Goal: Task Accomplishment & Management: Manage account settings

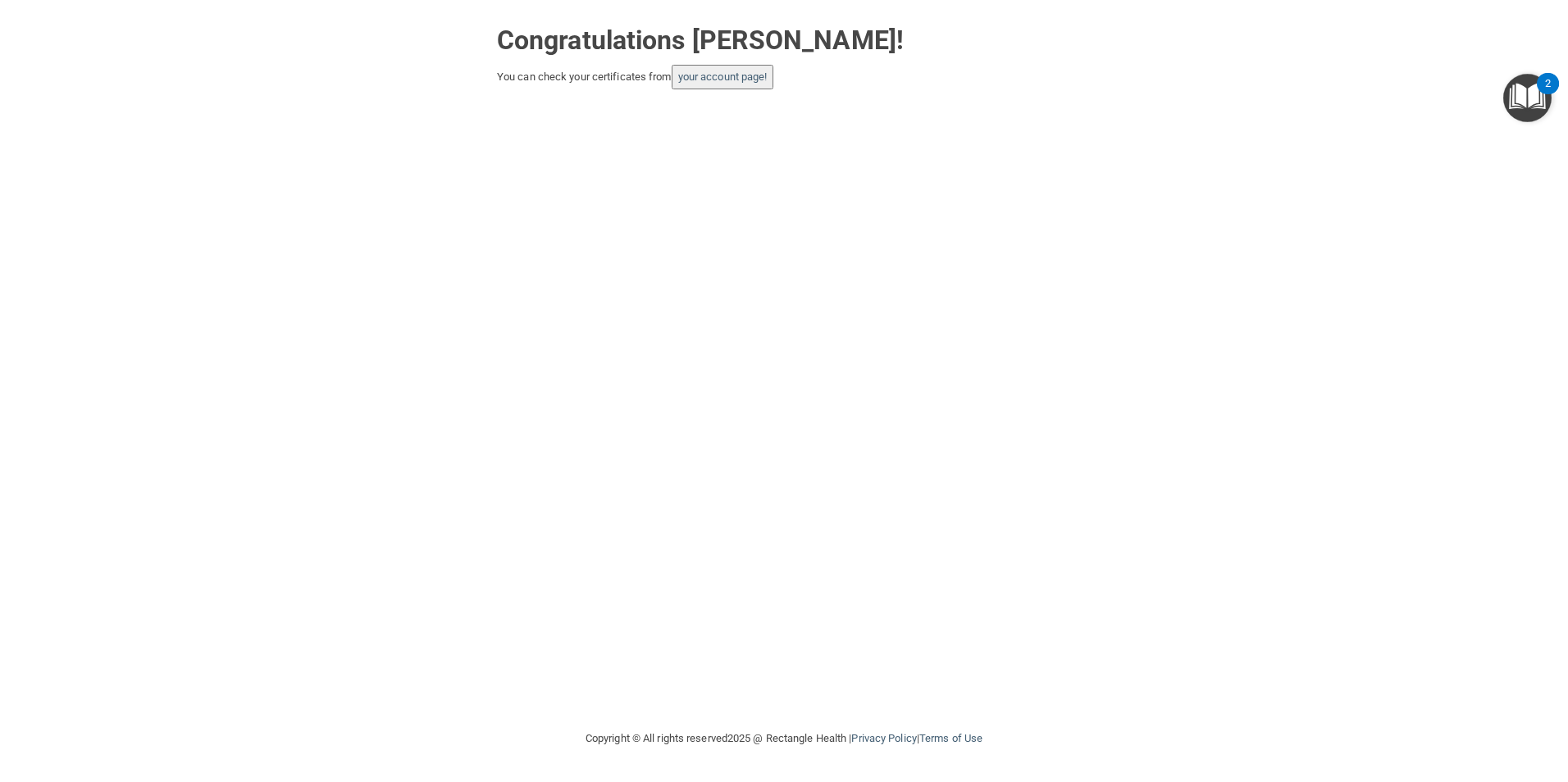
click at [749, 85] on button "your account page!" at bounding box center [722, 77] width 102 height 24
click at [735, 80] on link "your account page!" at bounding box center [722, 76] width 89 height 12
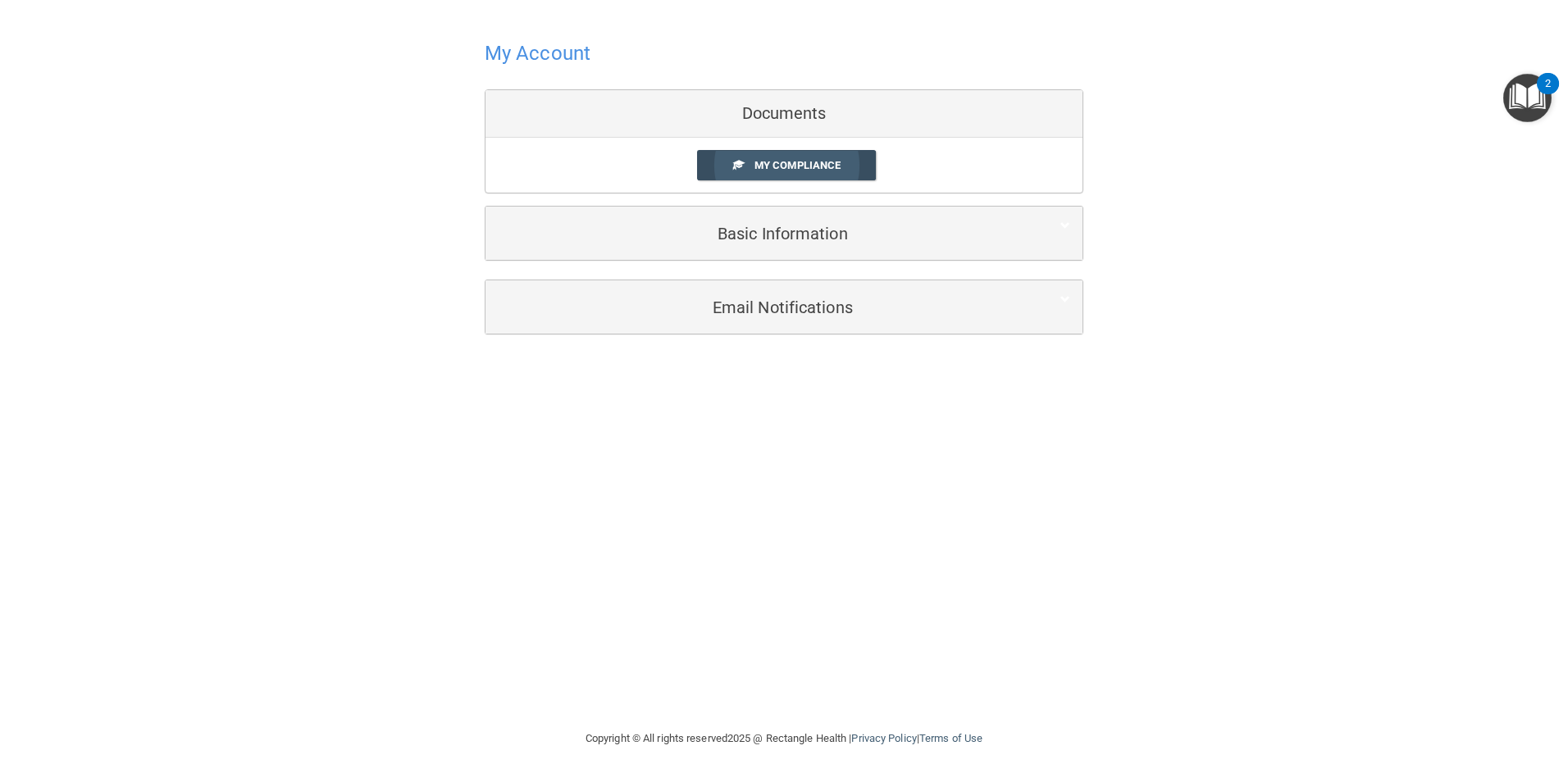
click at [739, 167] on span at bounding box center [738, 164] width 10 height 10
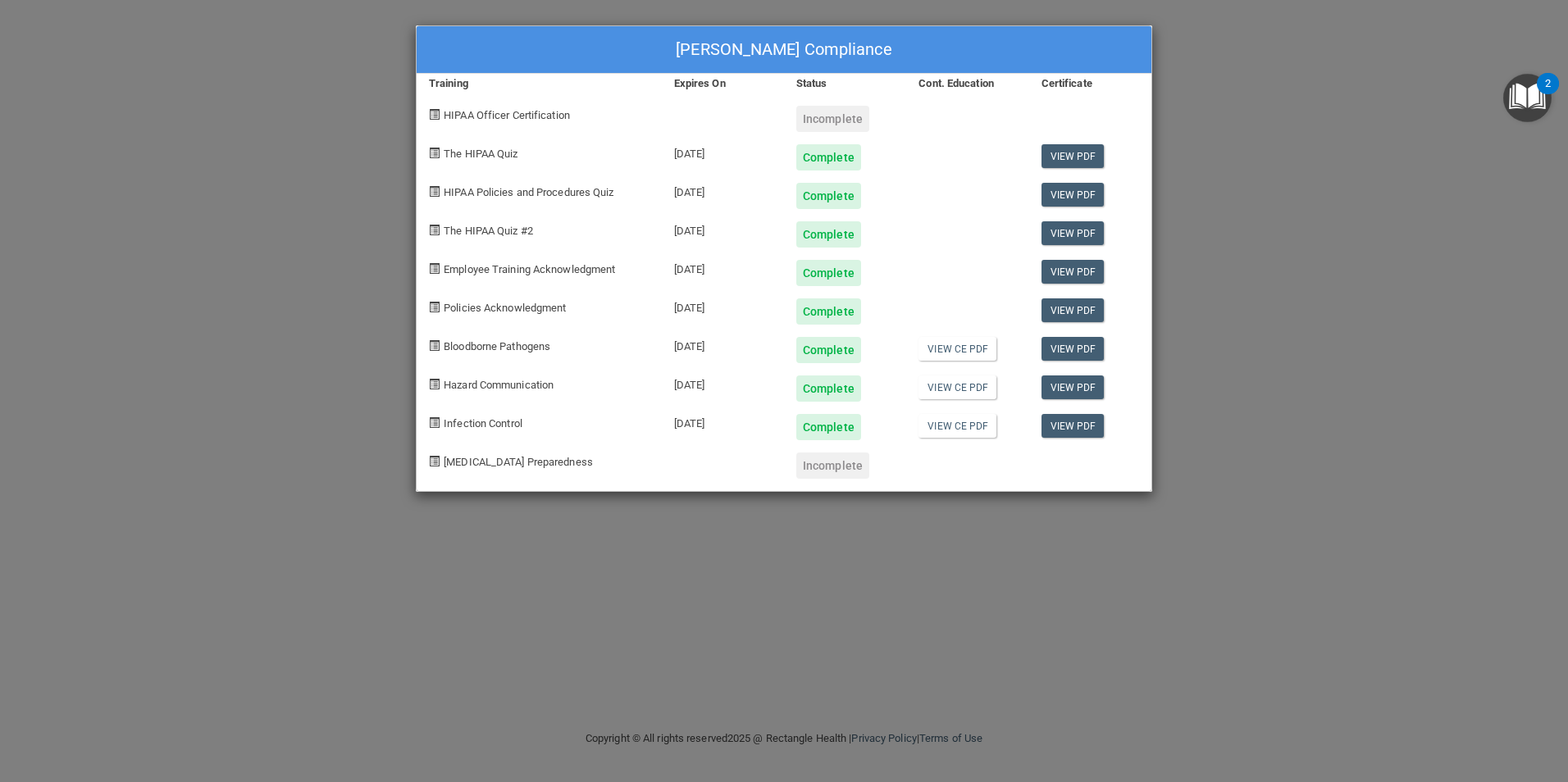
click at [815, 474] on div "Incomplete" at bounding box center [833, 466] width 73 height 26
click at [451, 462] on span "[MEDICAL_DATA] Preparedness" at bounding box center [518, 461] width 149 height 12
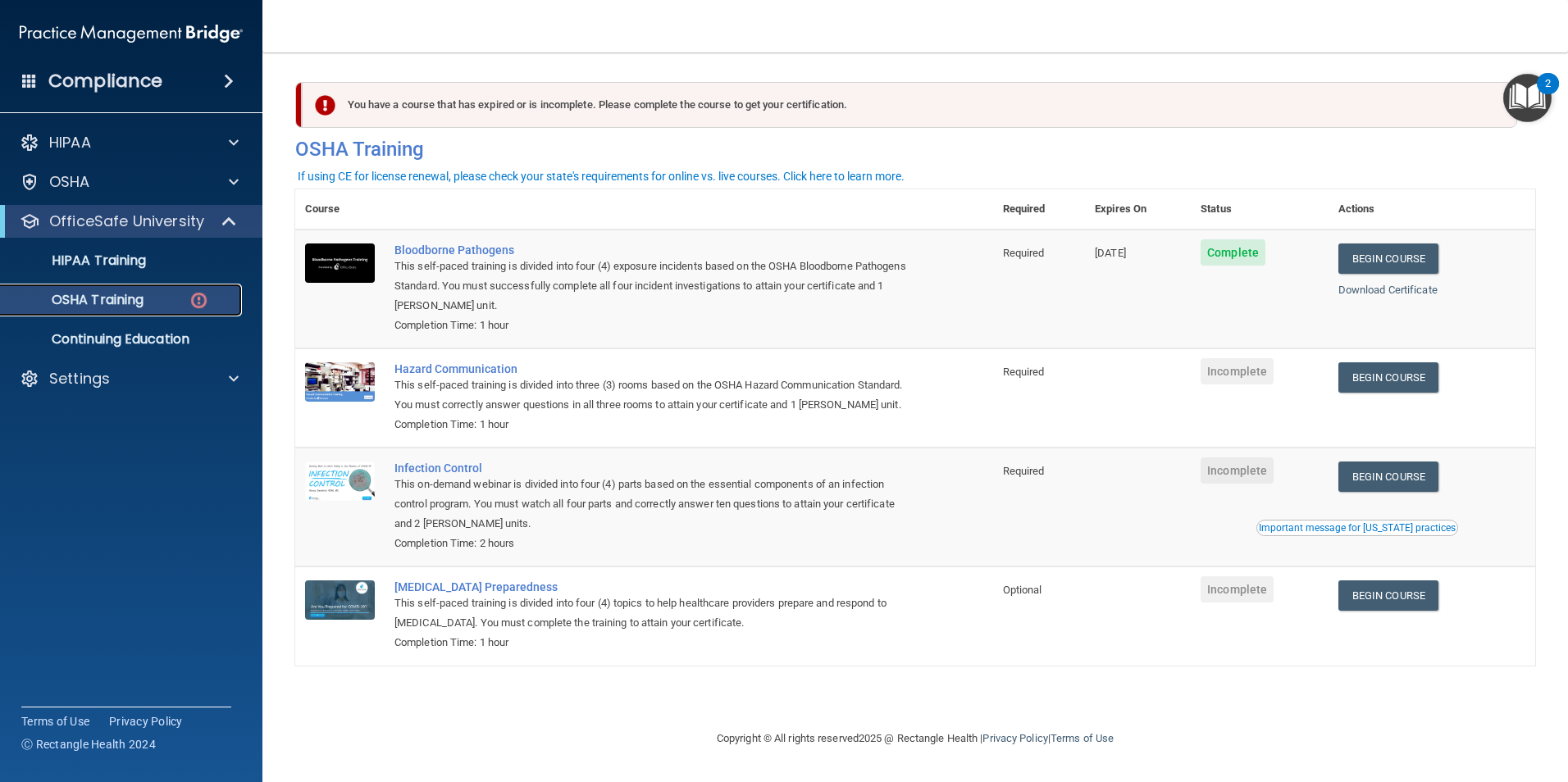
click at [166, 294] on div "OSHA Training" at bounding box center [122, 299] width 224 height 16
click at [455, 108] on div "You have a course that has expired or is incomplete. Please complete the course…" at bounding box center [910, 104] width 1215 height 46
click at [329, 106] on img at bounding box center [325, 105] width 21 height 21
click at [120, 259] on p "HIPAA Training" at bounding box center [78, 260] width 135 height 16
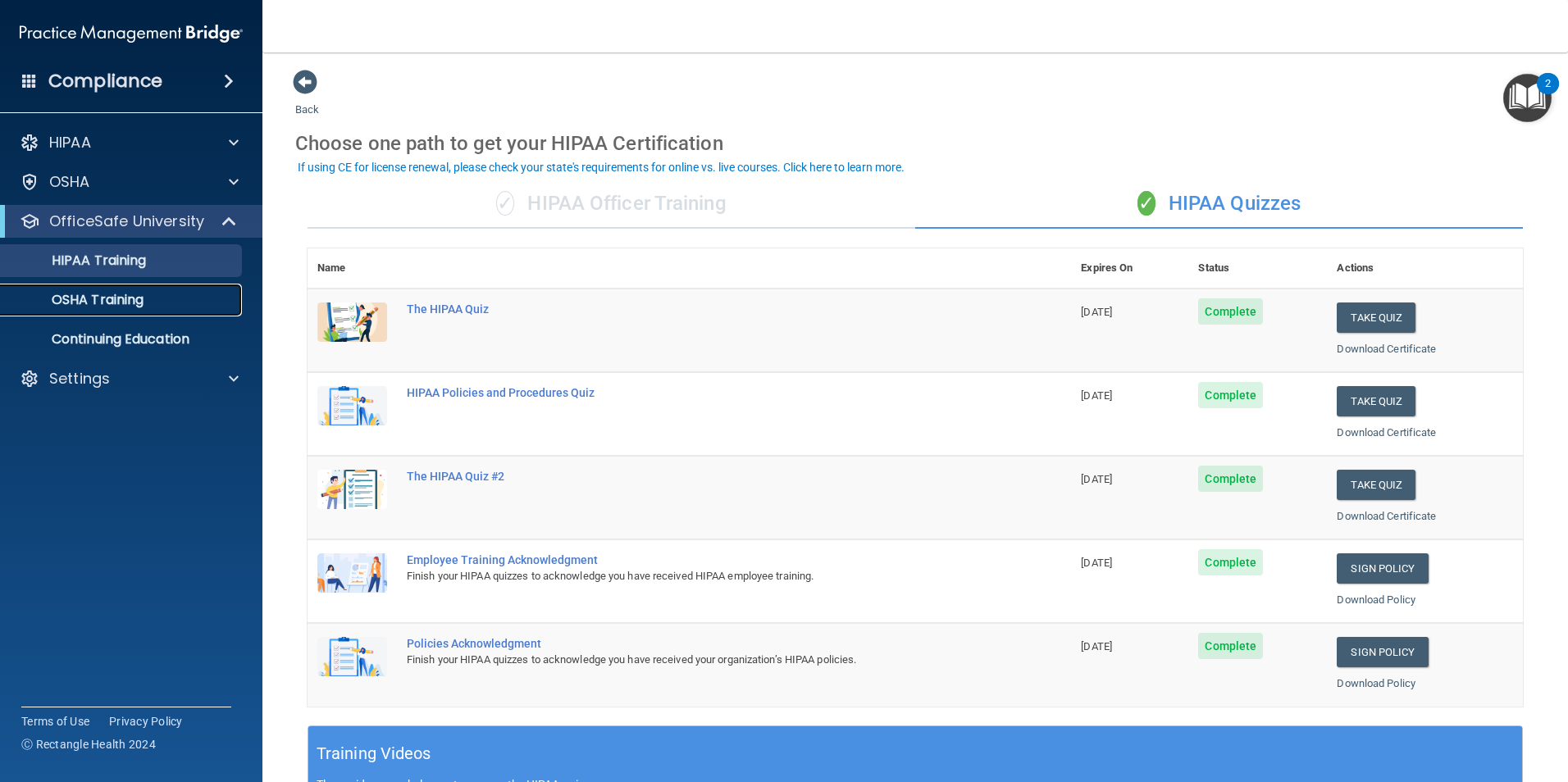
click at [125, 299] on p "OSHA Training" at bounding box center [77, 299] width 133 height 16
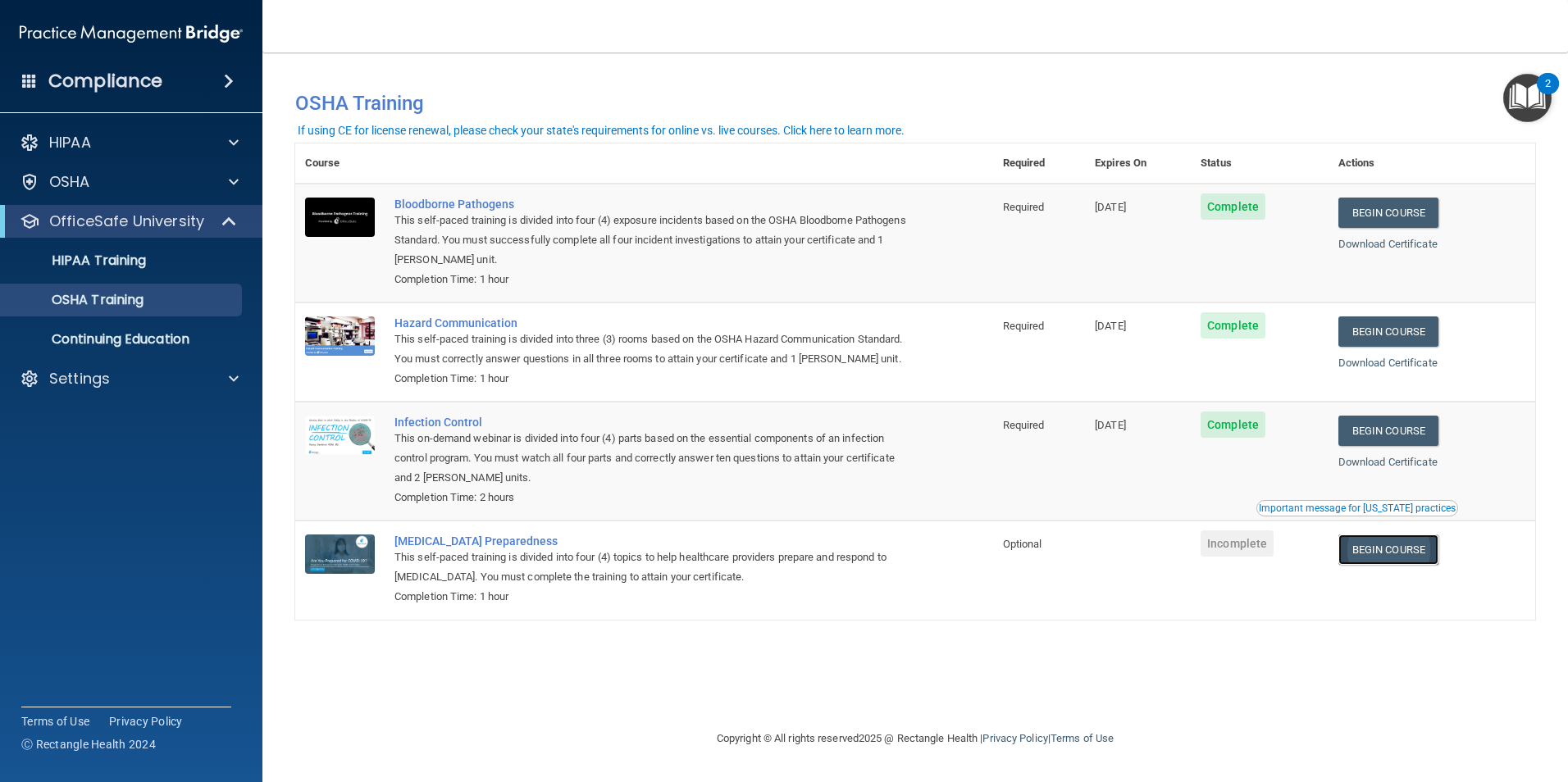
click at [1372, 565] on link "Begin Course" at bounding box center [1389, 549] width 100 height 30
click at [95, 188] on div "OSHA" at bounding box center [109, 182] width 204 height 20
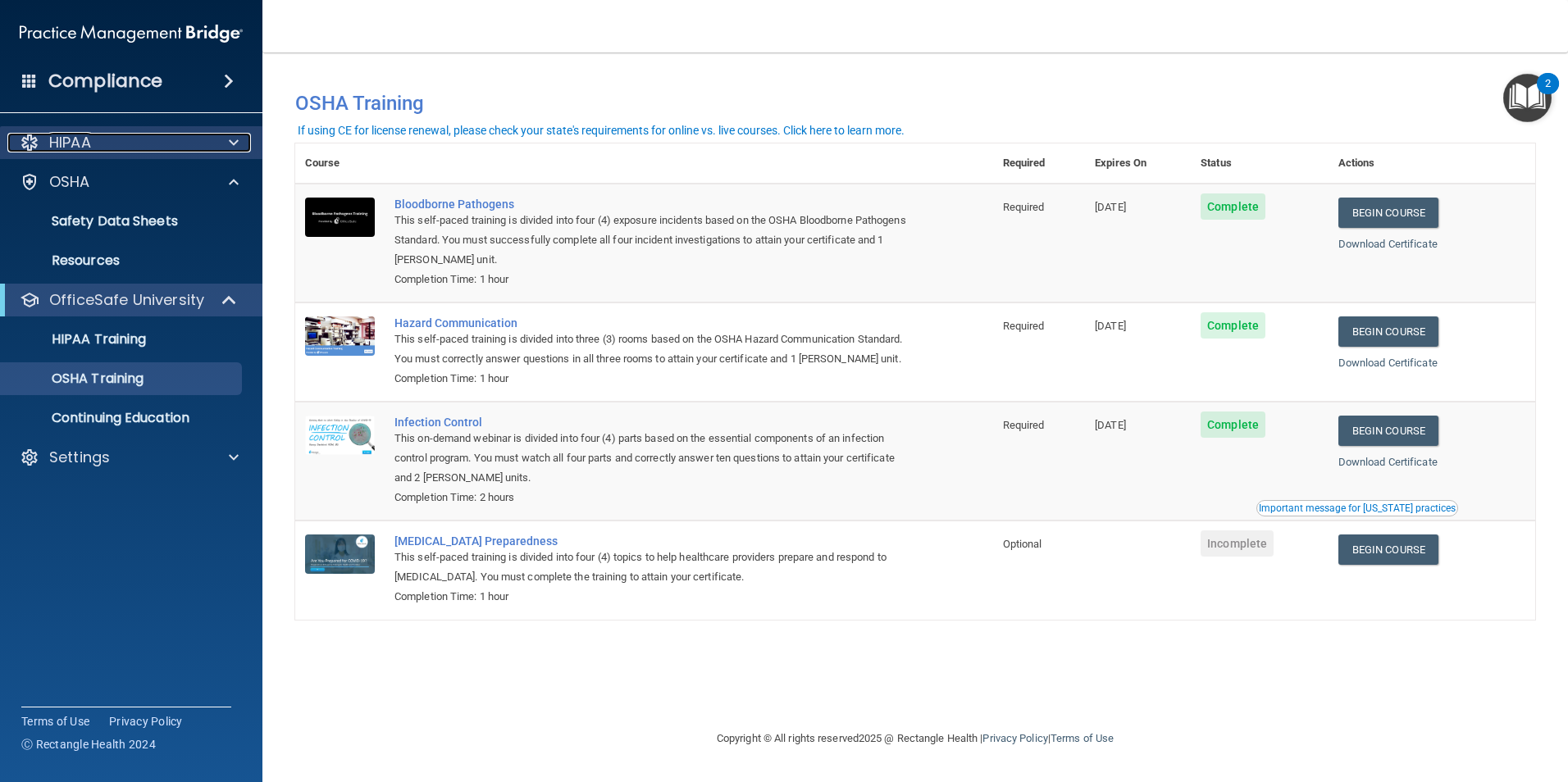
click at [104, 136] on div "HIPAA" at bounding box center [109, 143] width 204 height 20
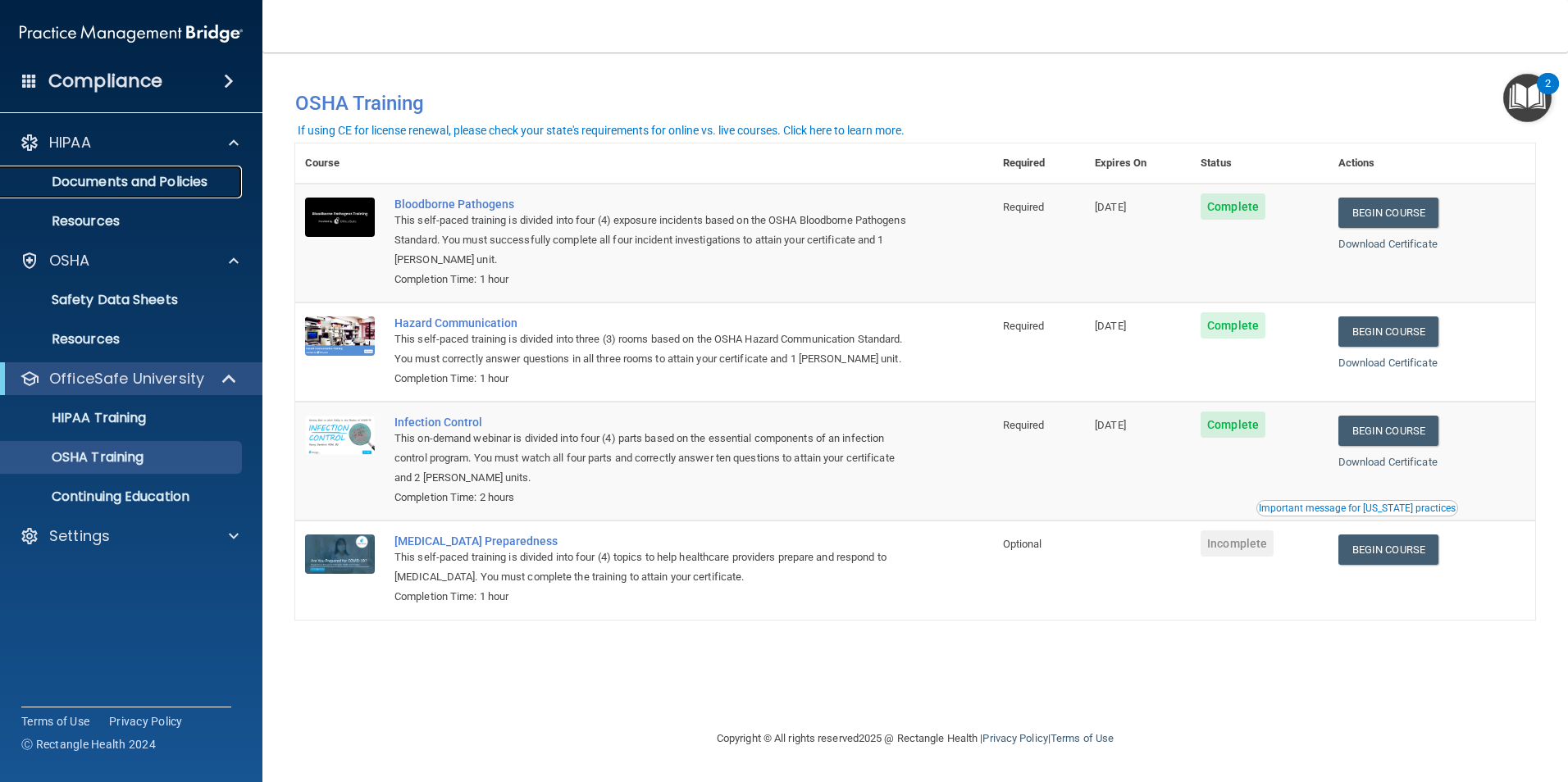
click at [126, 188] on p "Documents and Policies" at bounding box center [122, 181] width 224 height 16
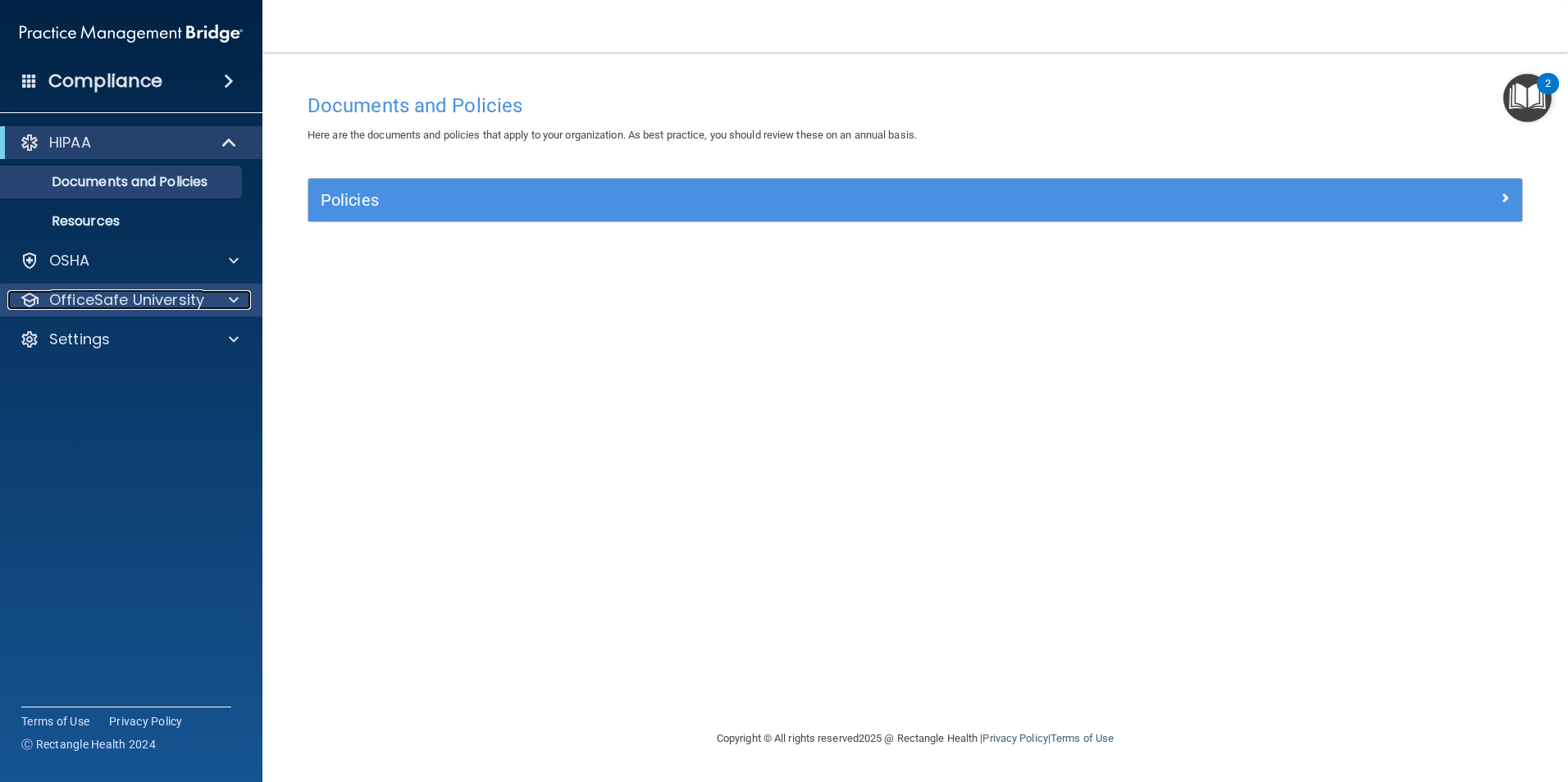
click at [236, 296] on span at bounding box center [234, 300] width 9 height 20
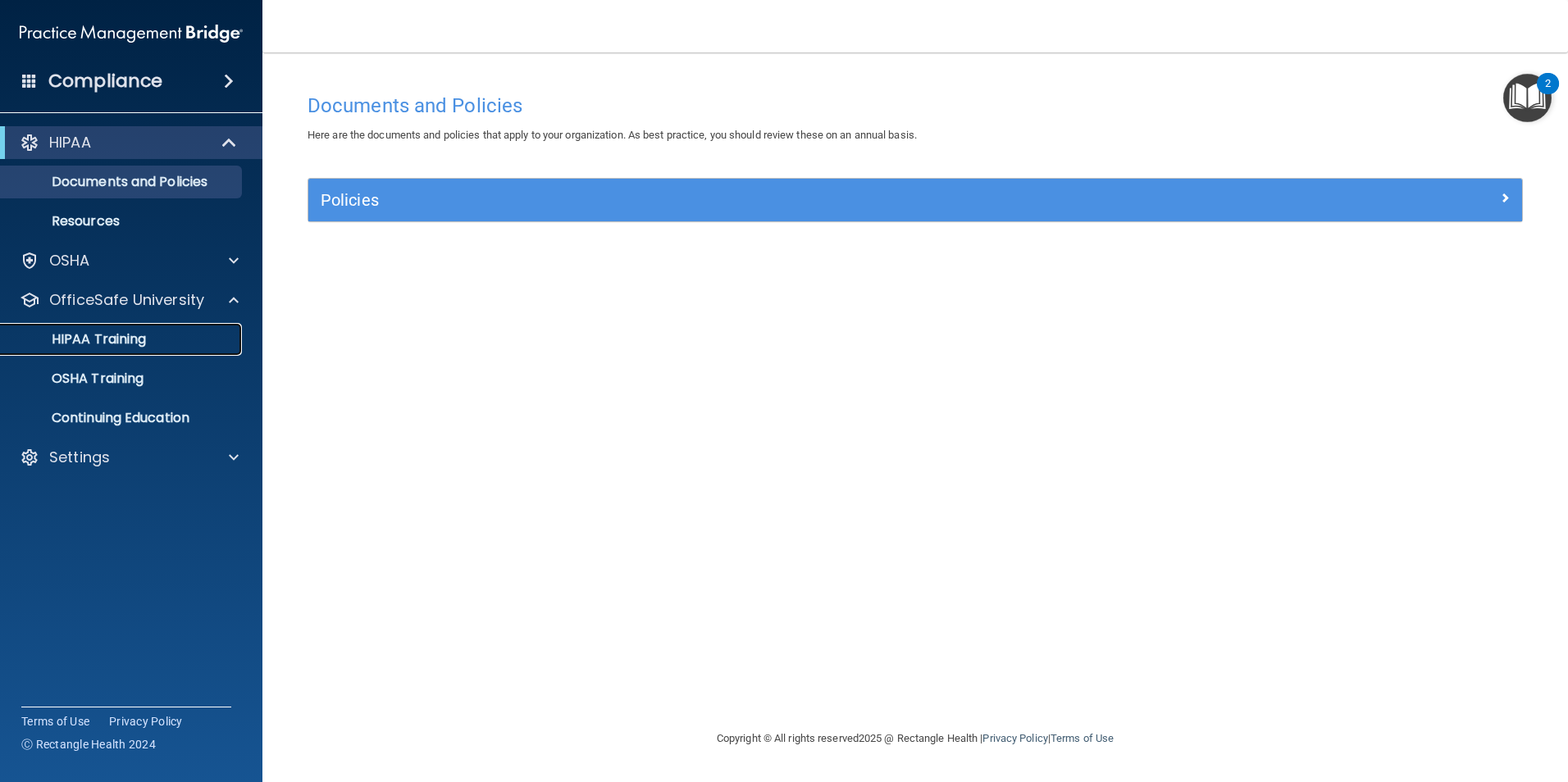
click at [166, 339] on div "HIPAA Training" at bounding box center [122, 338] width 224 height 16
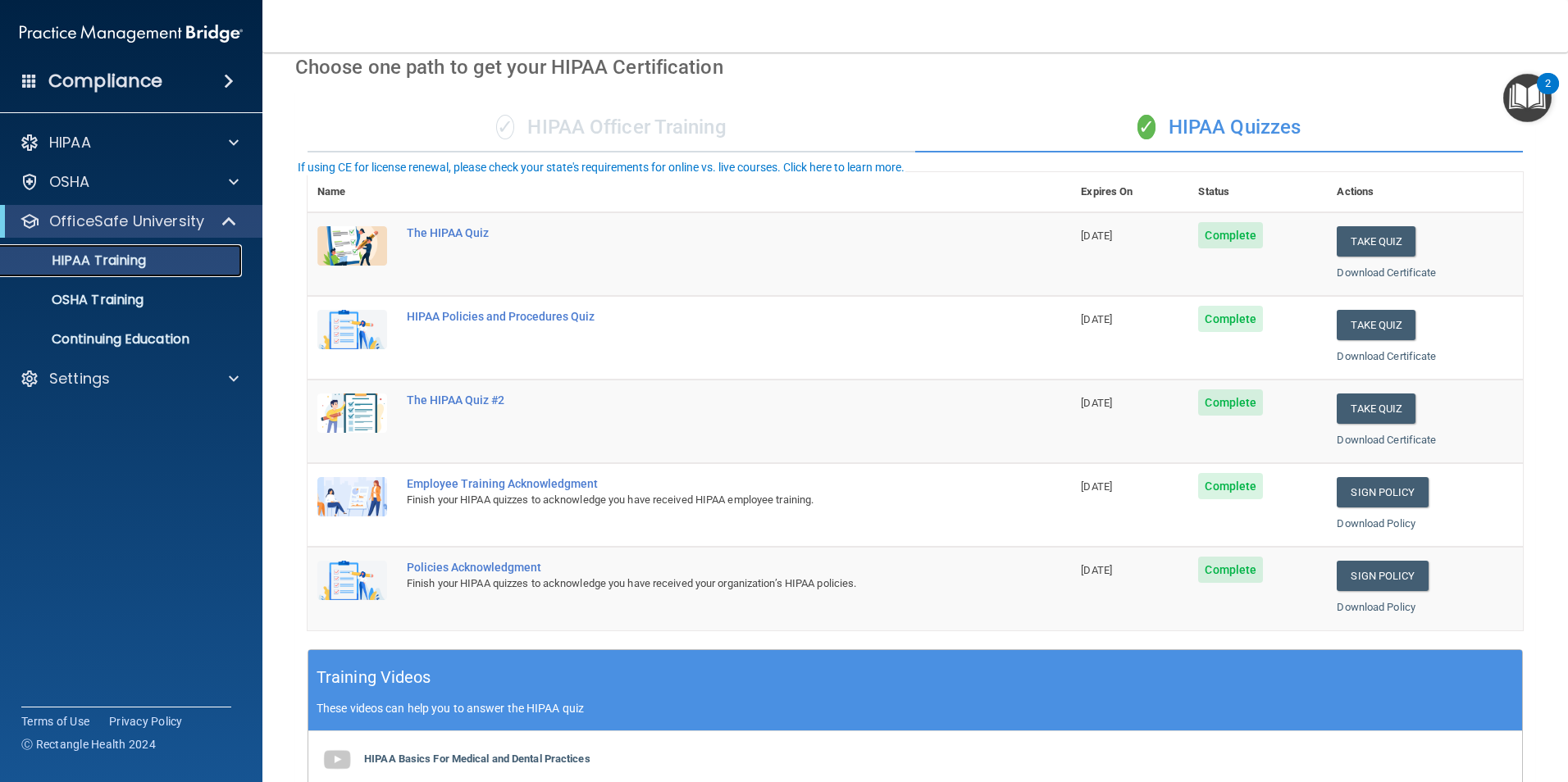
scroll to position [164, 0]
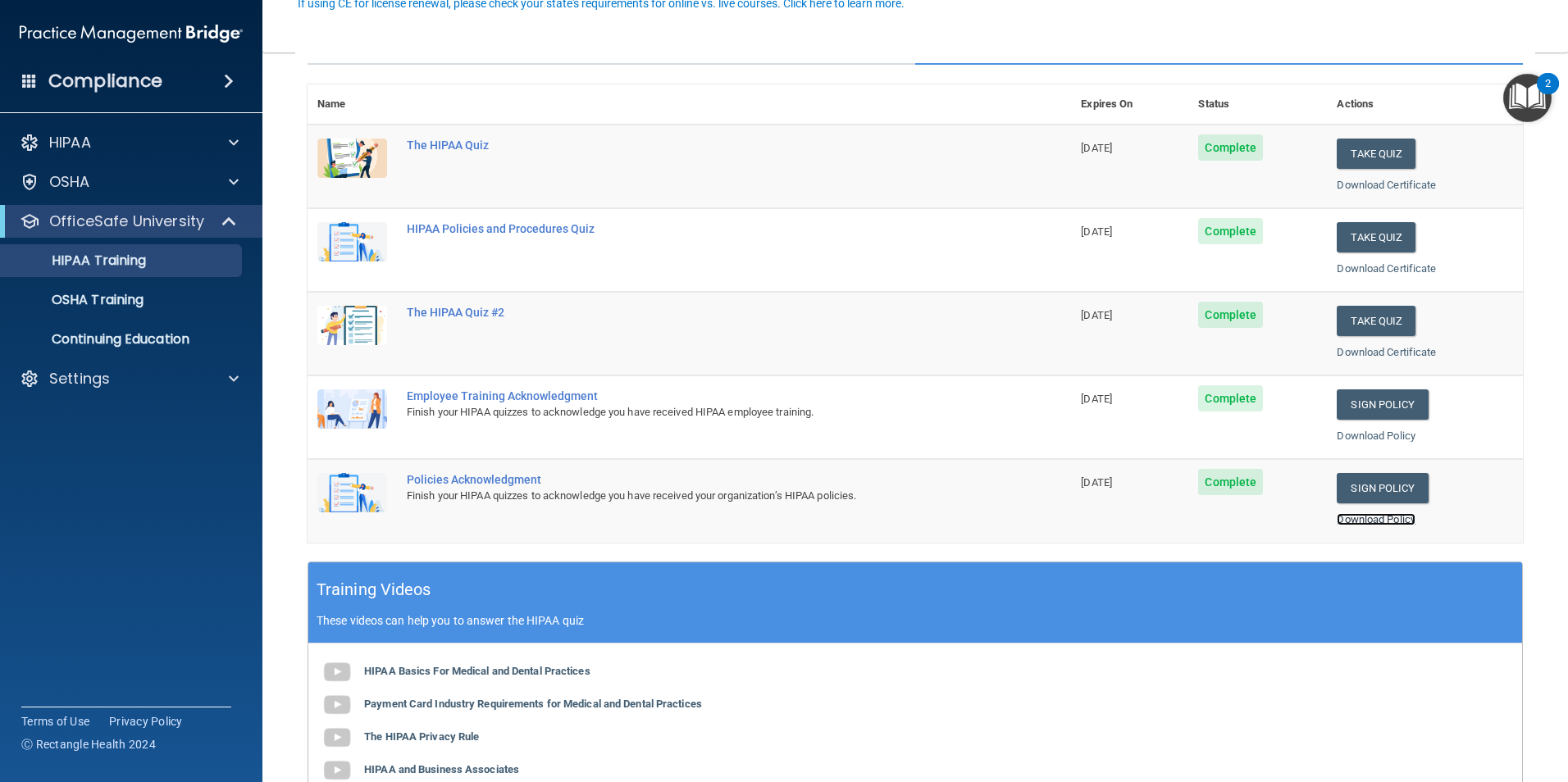
click at [1378, 519] on link "Download Policy" at bounding box center [1377, 519] width 79 height 12
click at [1369, 435] on link "Download Policy" at bounding box center [1377, 435] width 79 height 12
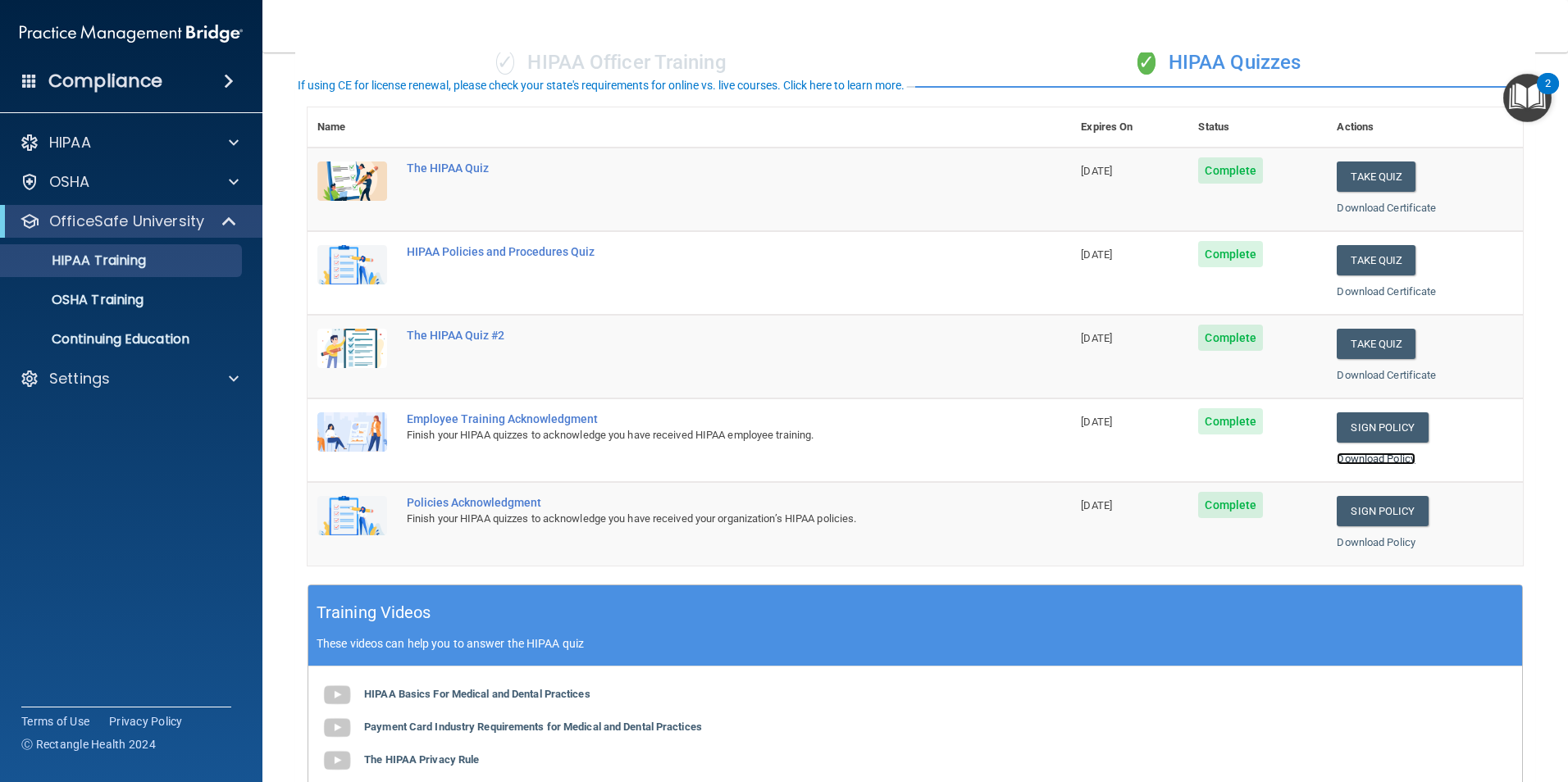
scroll to position [82, 0]
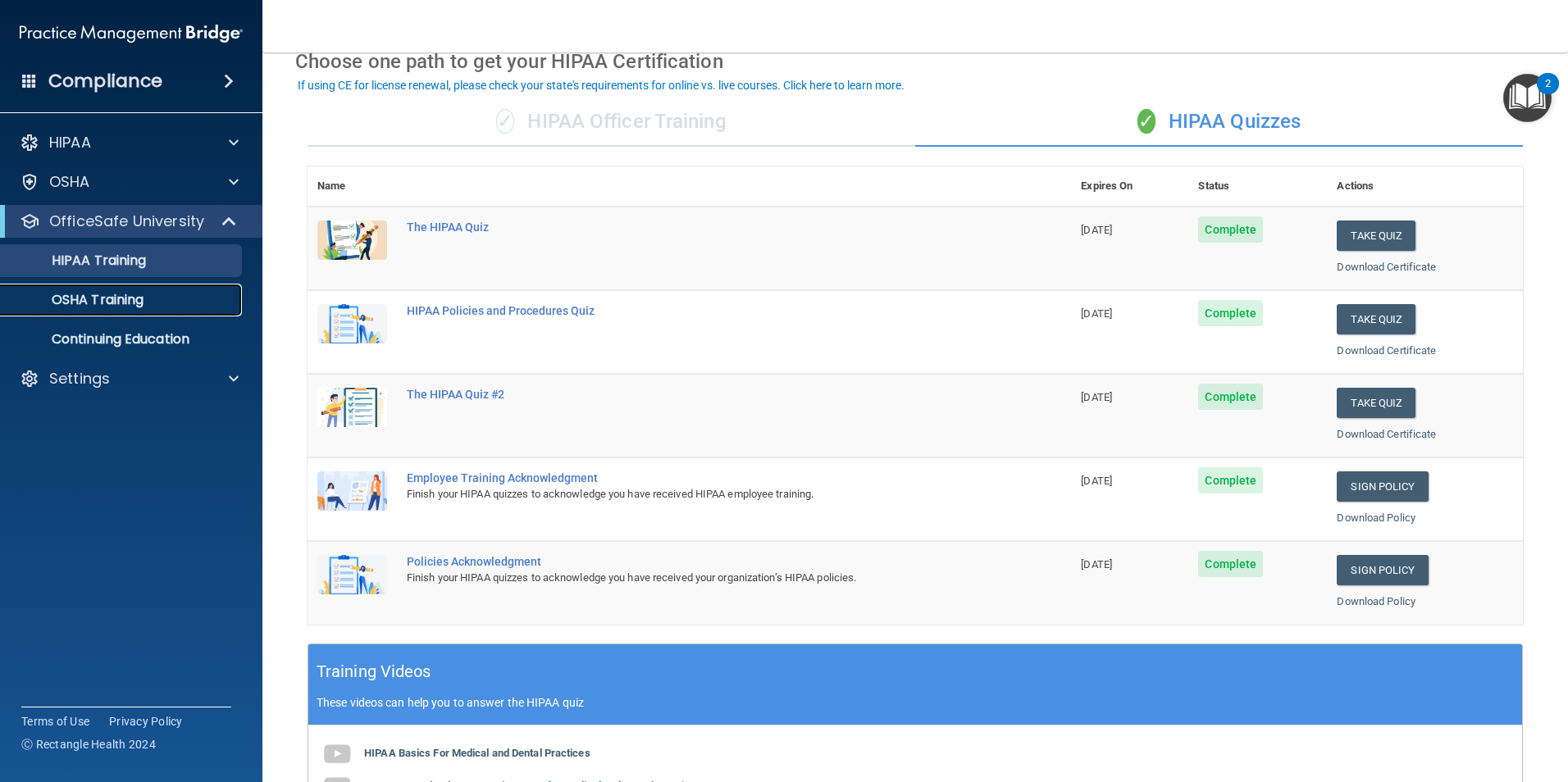
click at [143, 302] on p "OSHA Training" at bounding box center [77, 299] width 133 height 16
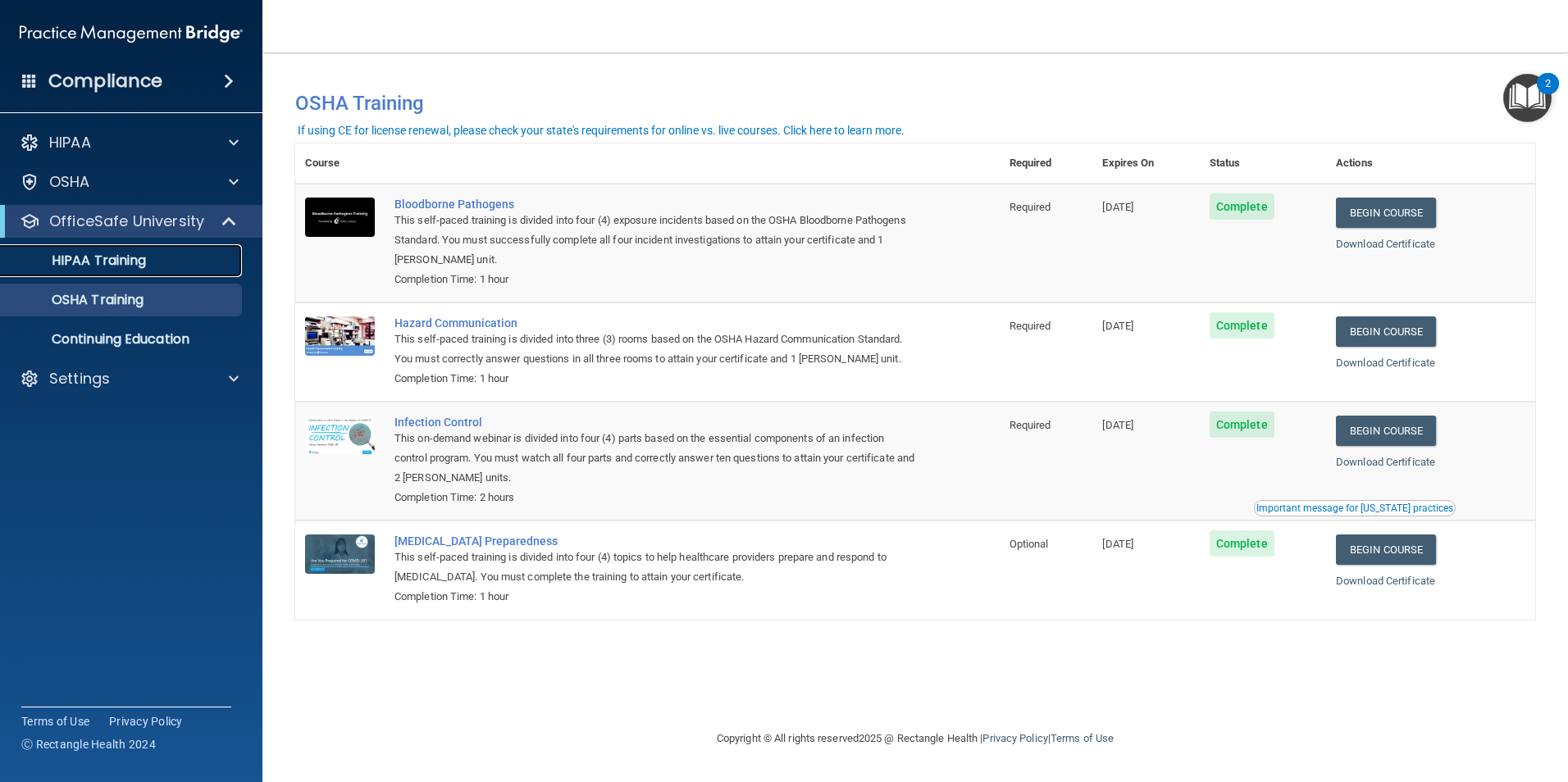
click at [166, 263] on div "HIPAA Training" at bounding box center [122, 260] width 224 height 16
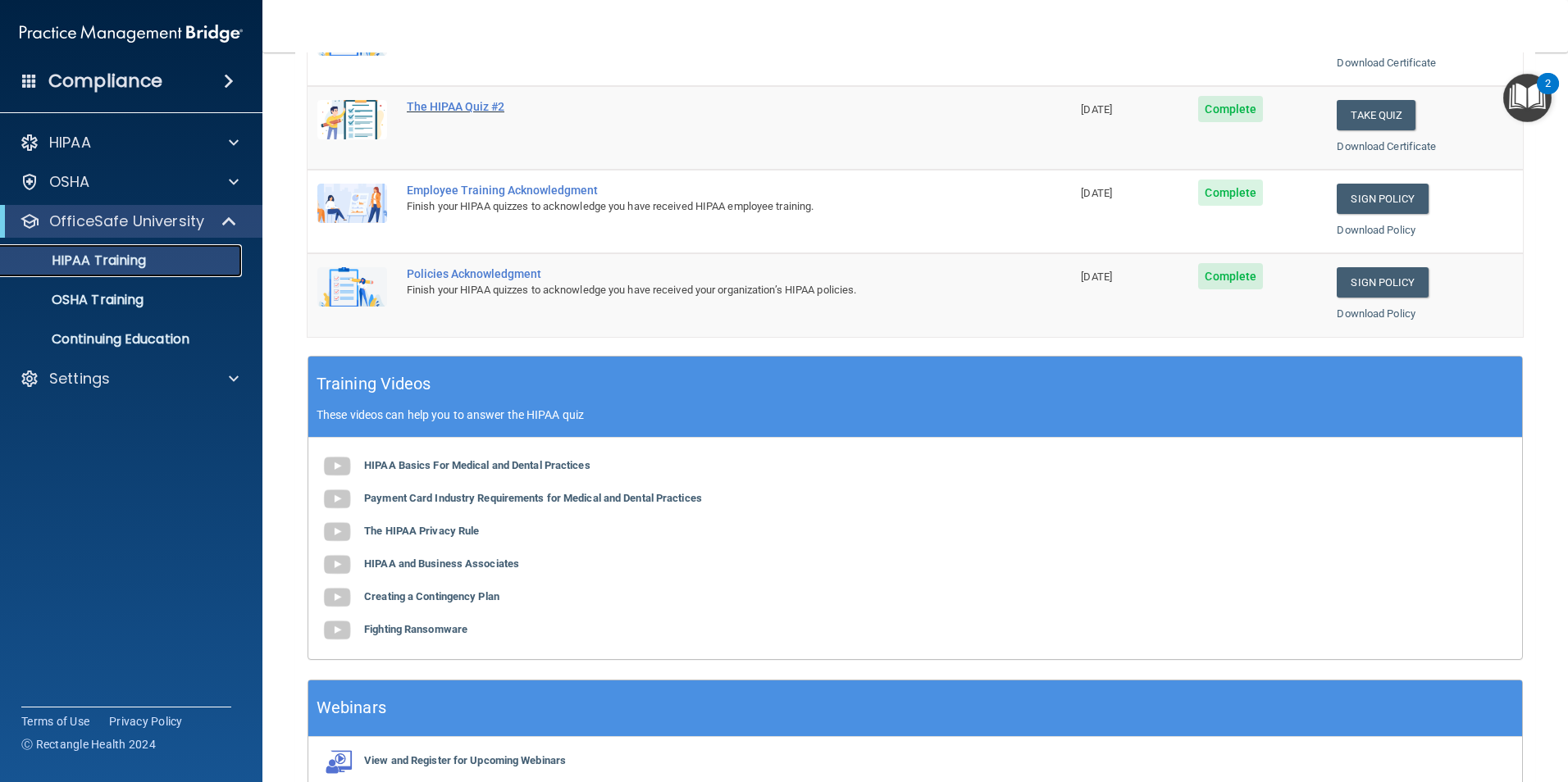
scroll to position [370, 0]
click at [185, 347] on p "Continuing Education" at bounding box center [122, 338] width 224 height 16
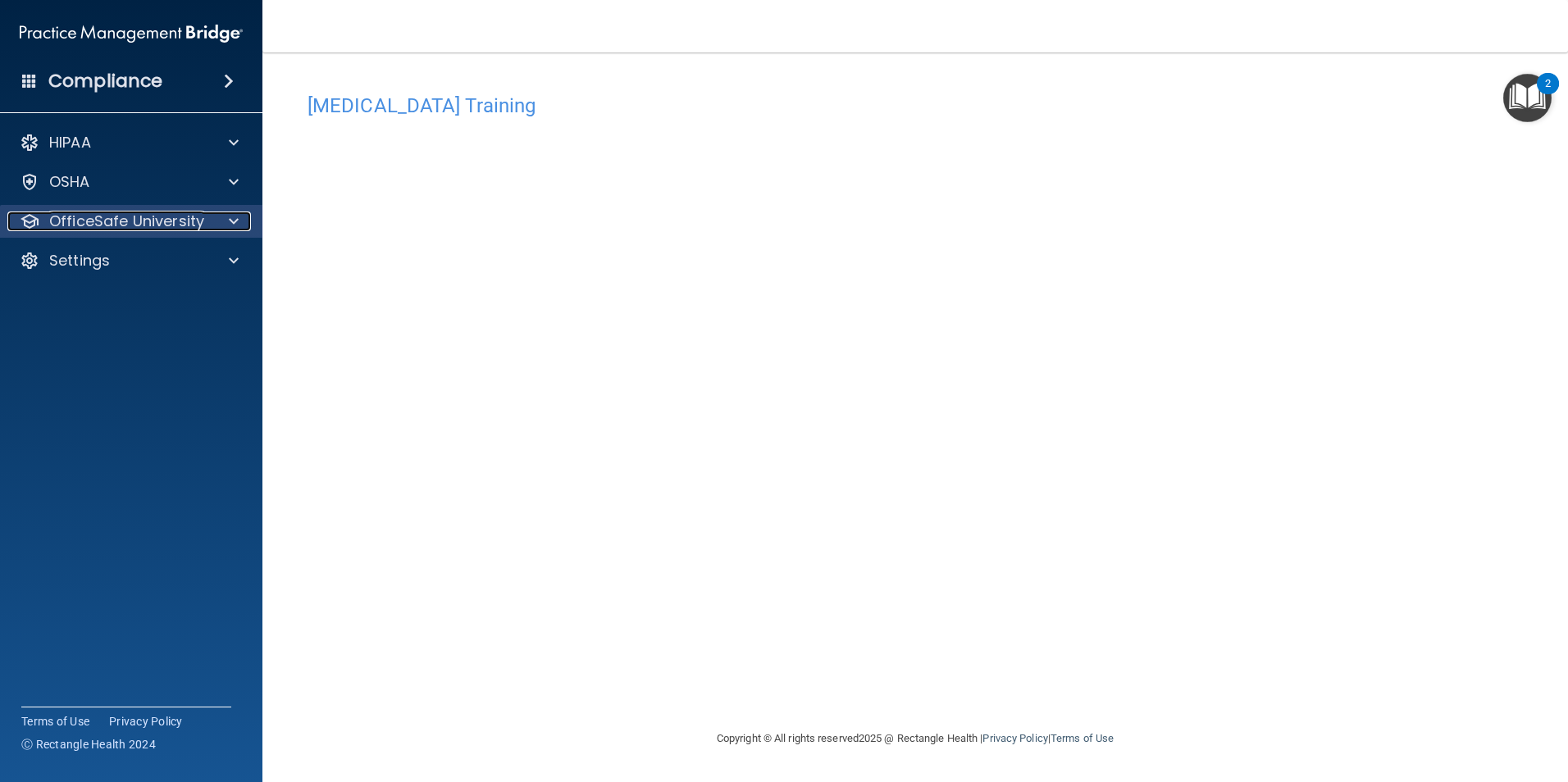
click at [223, 225] on div at bounding box center [232, 221] width 41 height 20
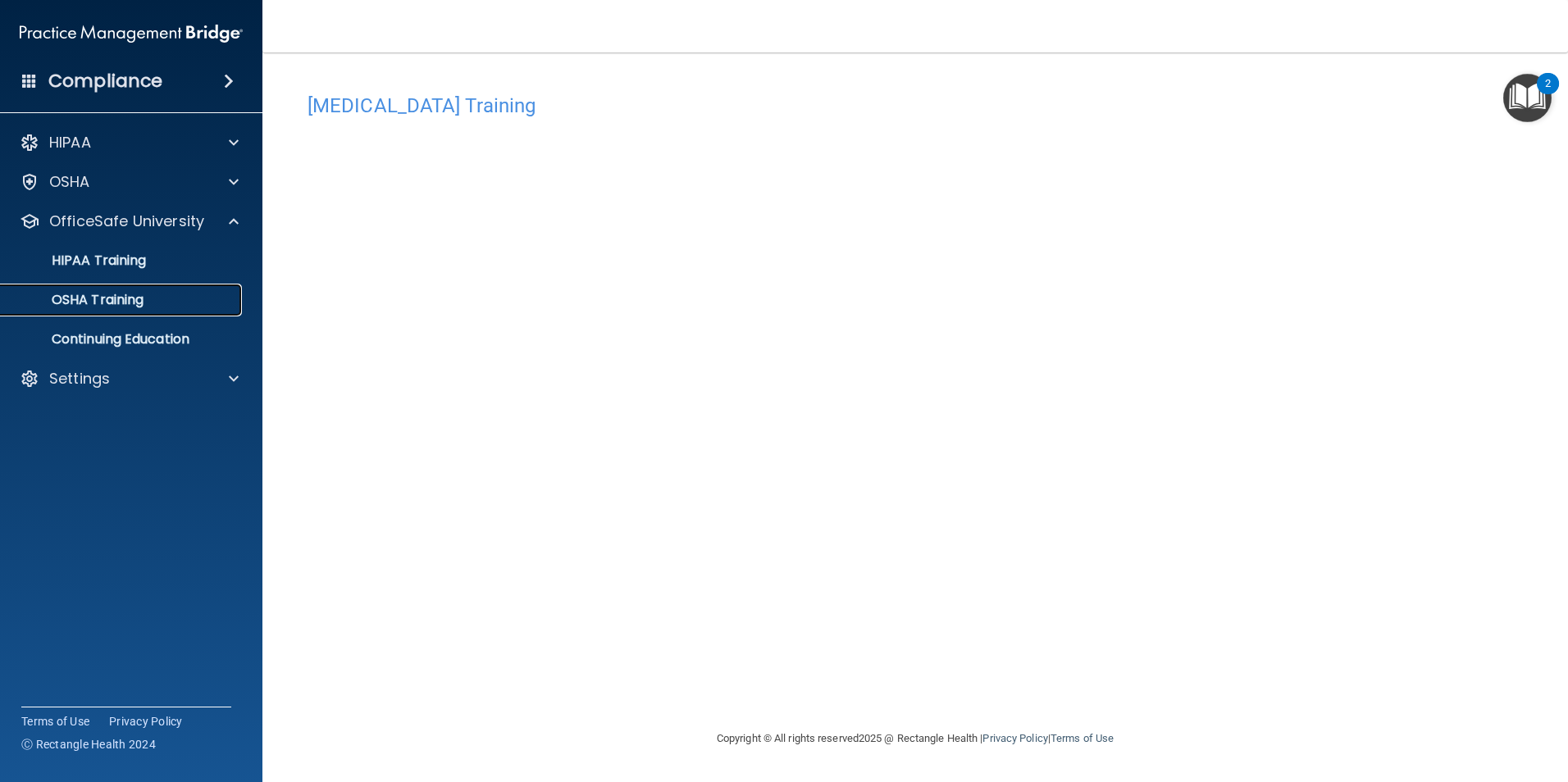
click at [126, 303] on p "OSHA Training" at bounding box center [77, 299] width 133 height 16
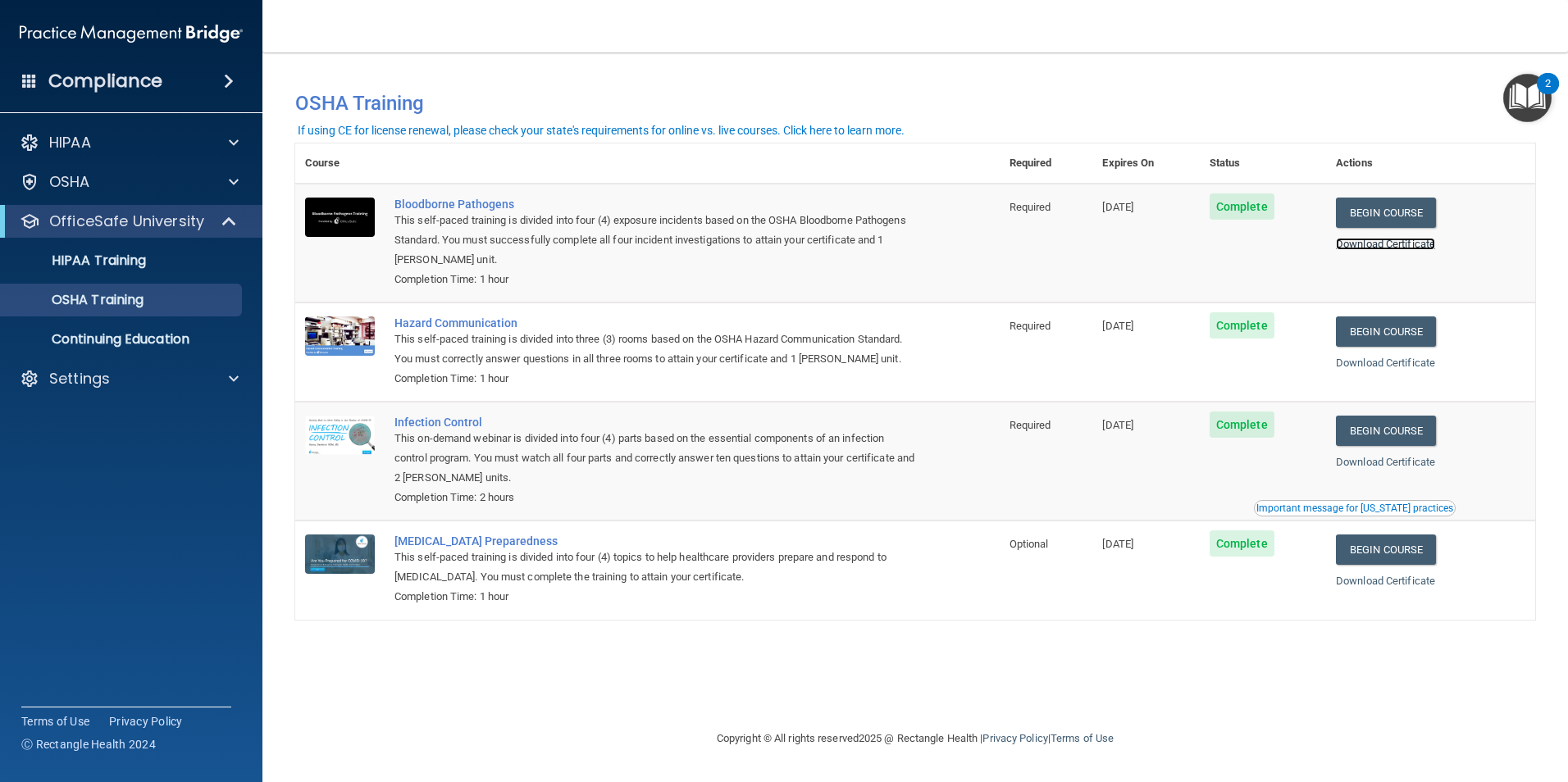
click at [1390, 248] on link "Download Certificate" at bounding box center [1386, 244] width 99 height 12
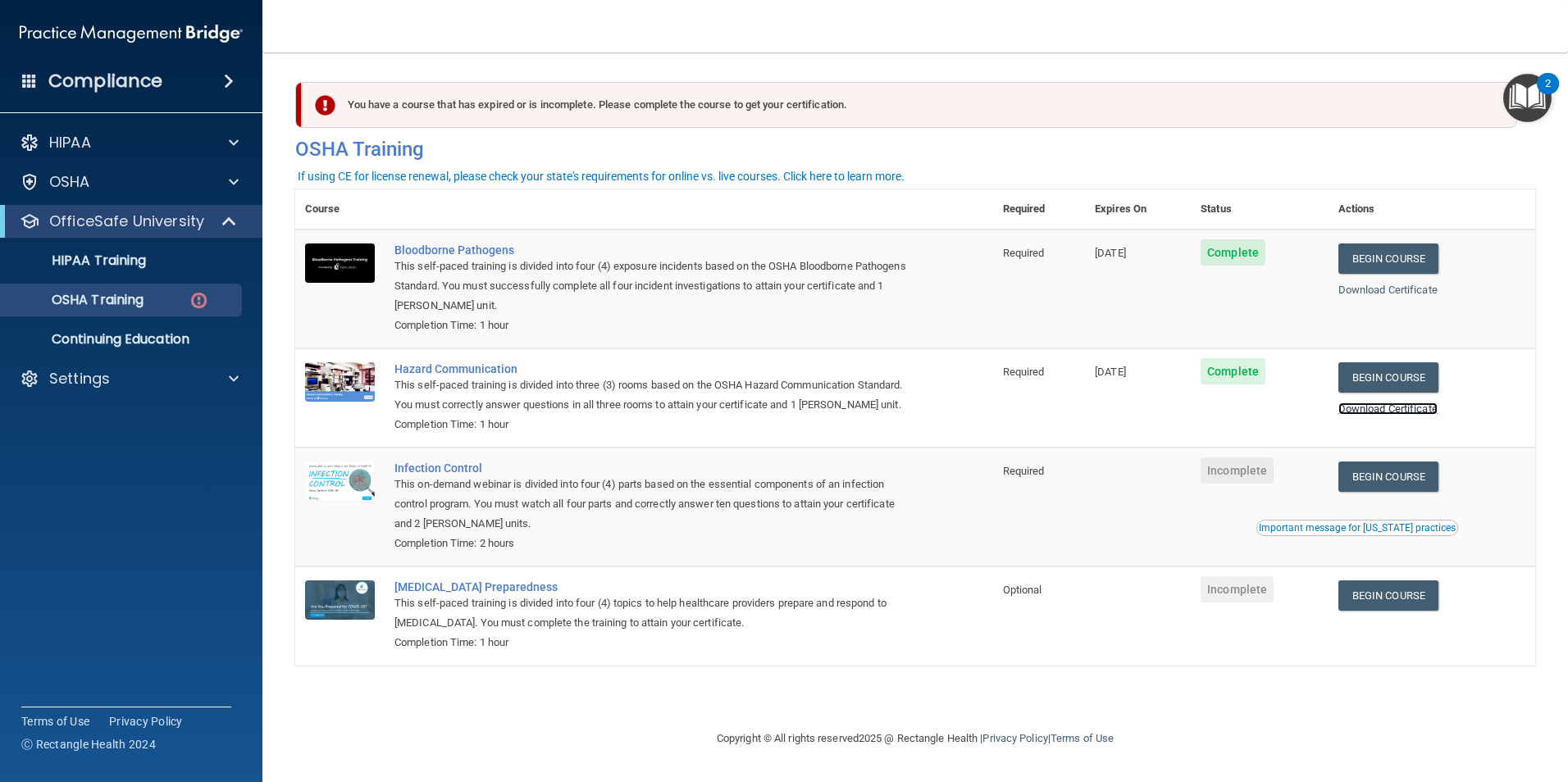
click at [1388, 411] on link "Download Certificate" at bounding box center [1389, 408] width 99 height 12
click at [235, 219] on span at bounding box center [231, 221] width 14 height 20
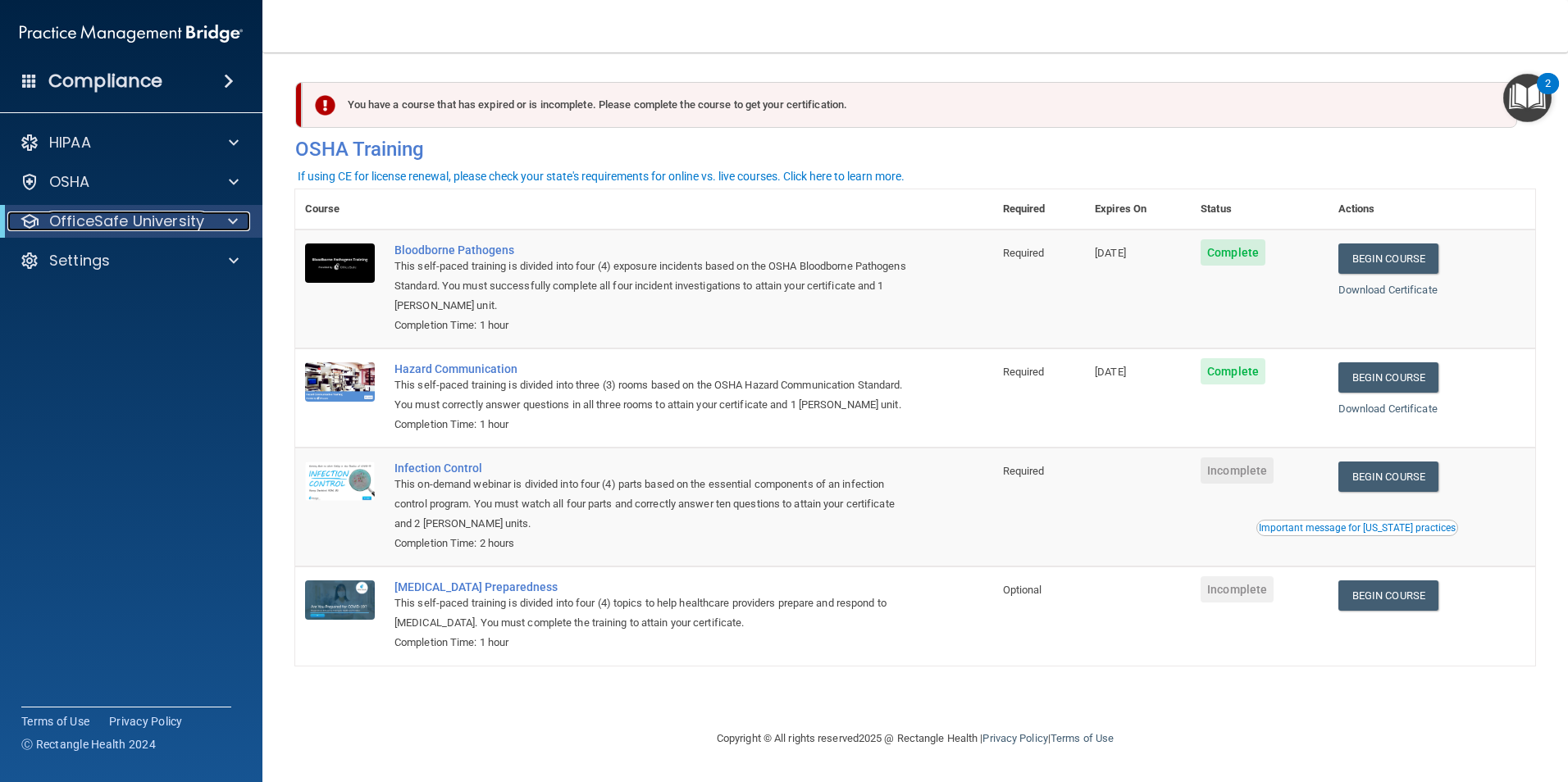
click at [234, 220] on span at bounding box center [233, 221] width 9 height 20
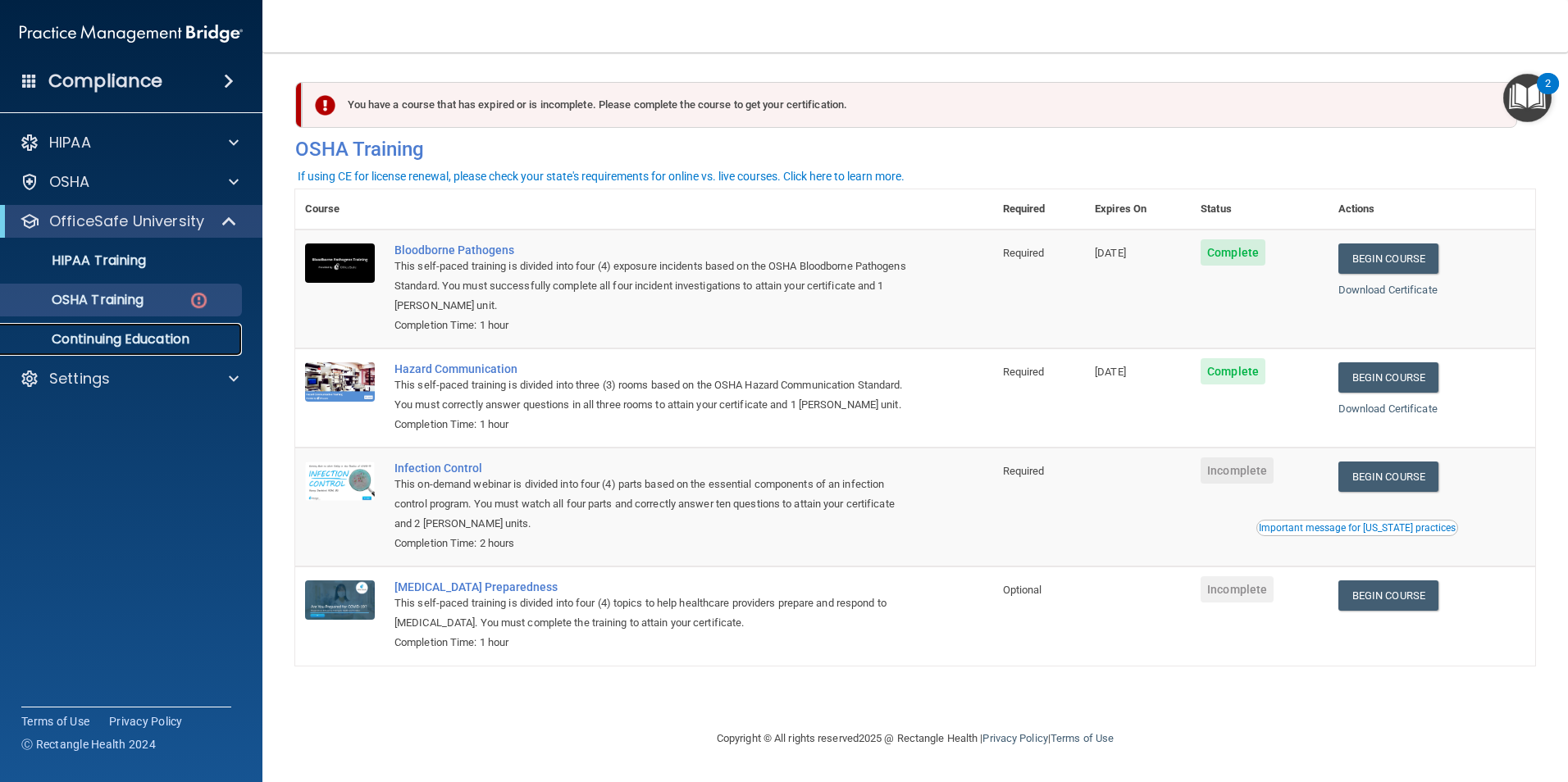
click at [166, 340] on p "Continuing Education" at bounding box center [122, 338] width 224 height 16
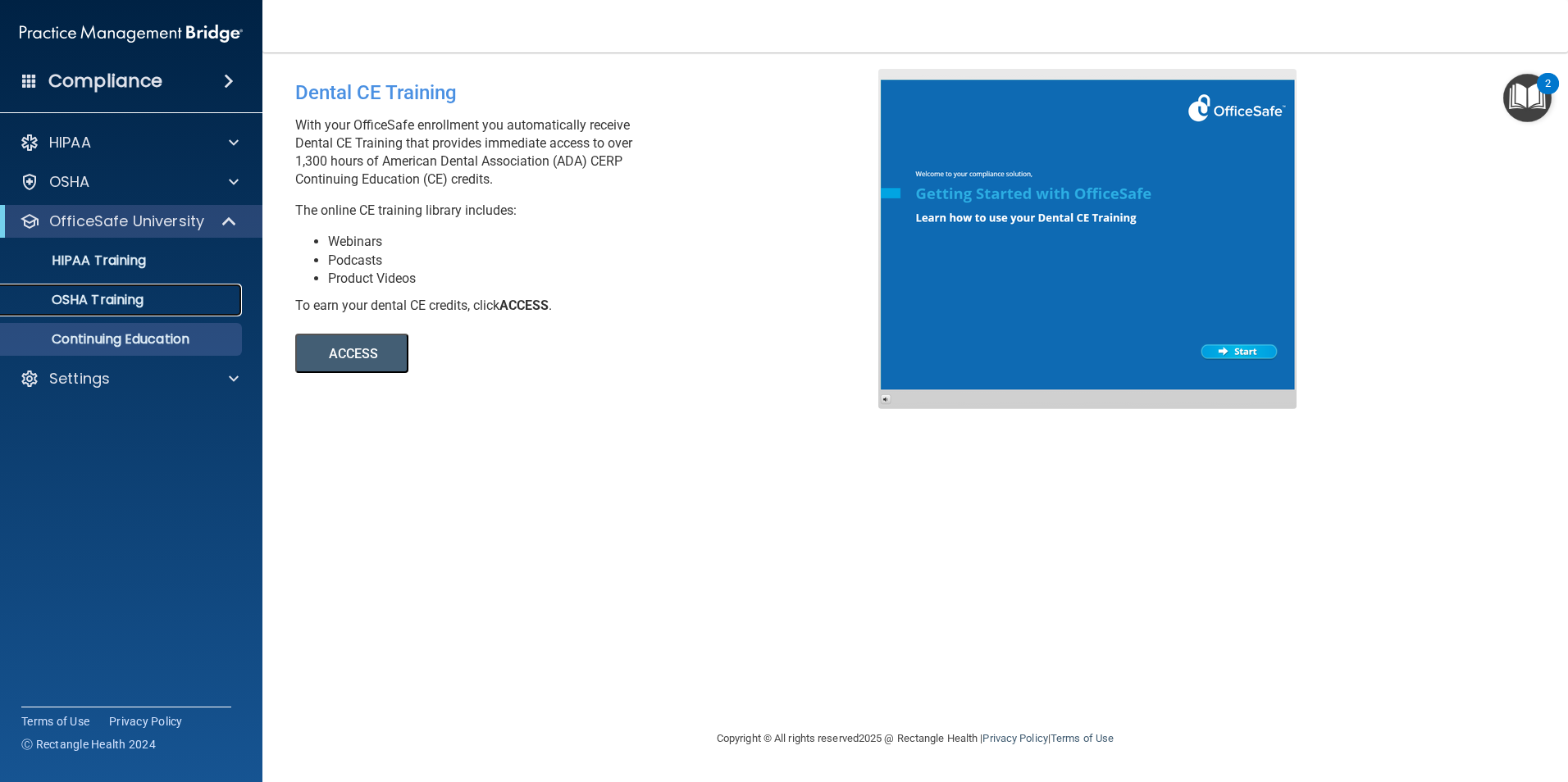
click at [149, 307] on div "OSHA Training" at bounding box center [122, 299] width 224 height 16
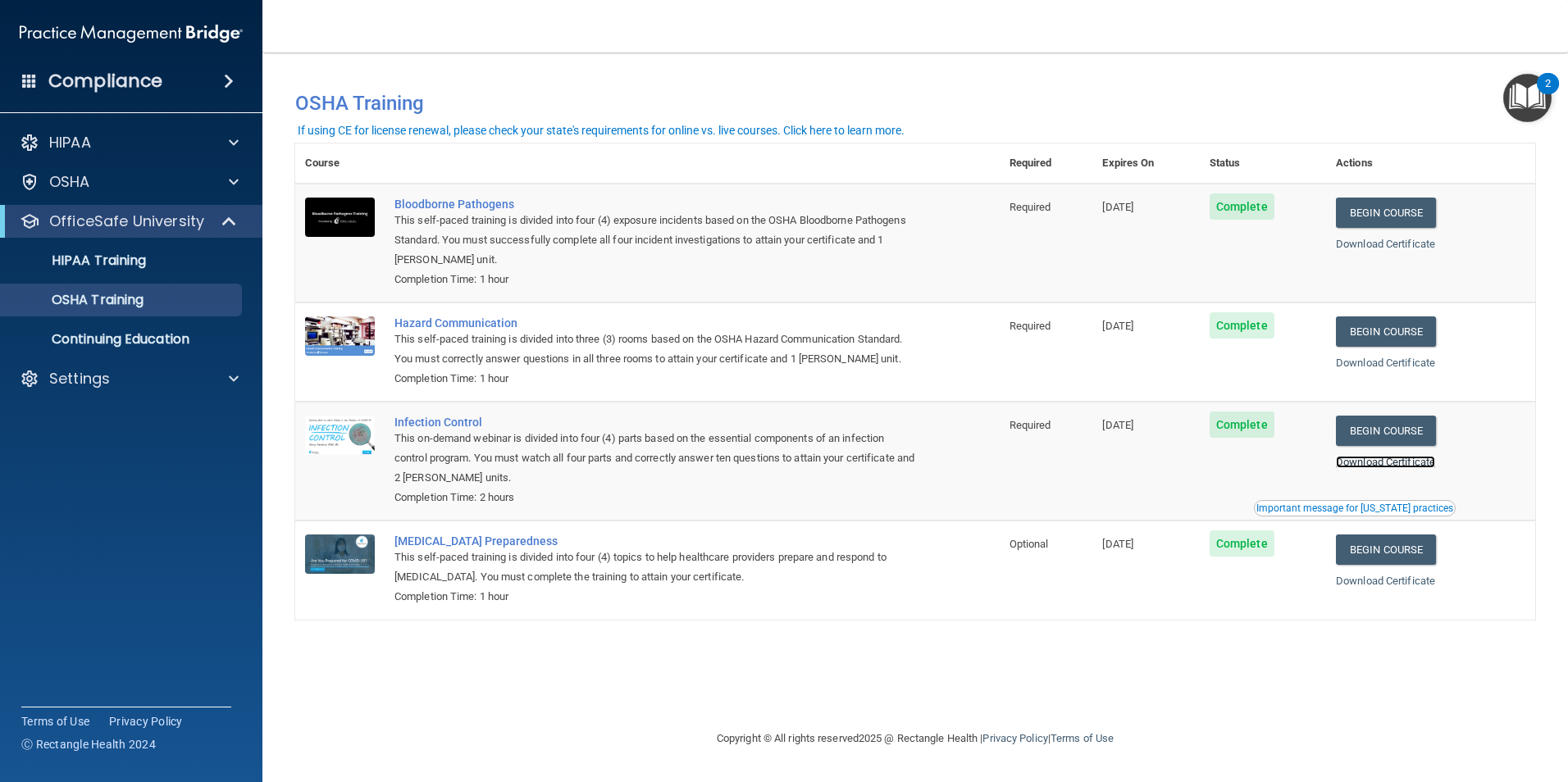
click at [1400, 465] on link "Download Certificate" at bounding box center [1386, 461] width 99 height 12
click at [1260, 554] on span "Complete" at bounding box center [1242, 544] width 65 height 26
click at [1404, 587] on link "Download Certificate" at bounding box center [1386, 580] width 99 height 12
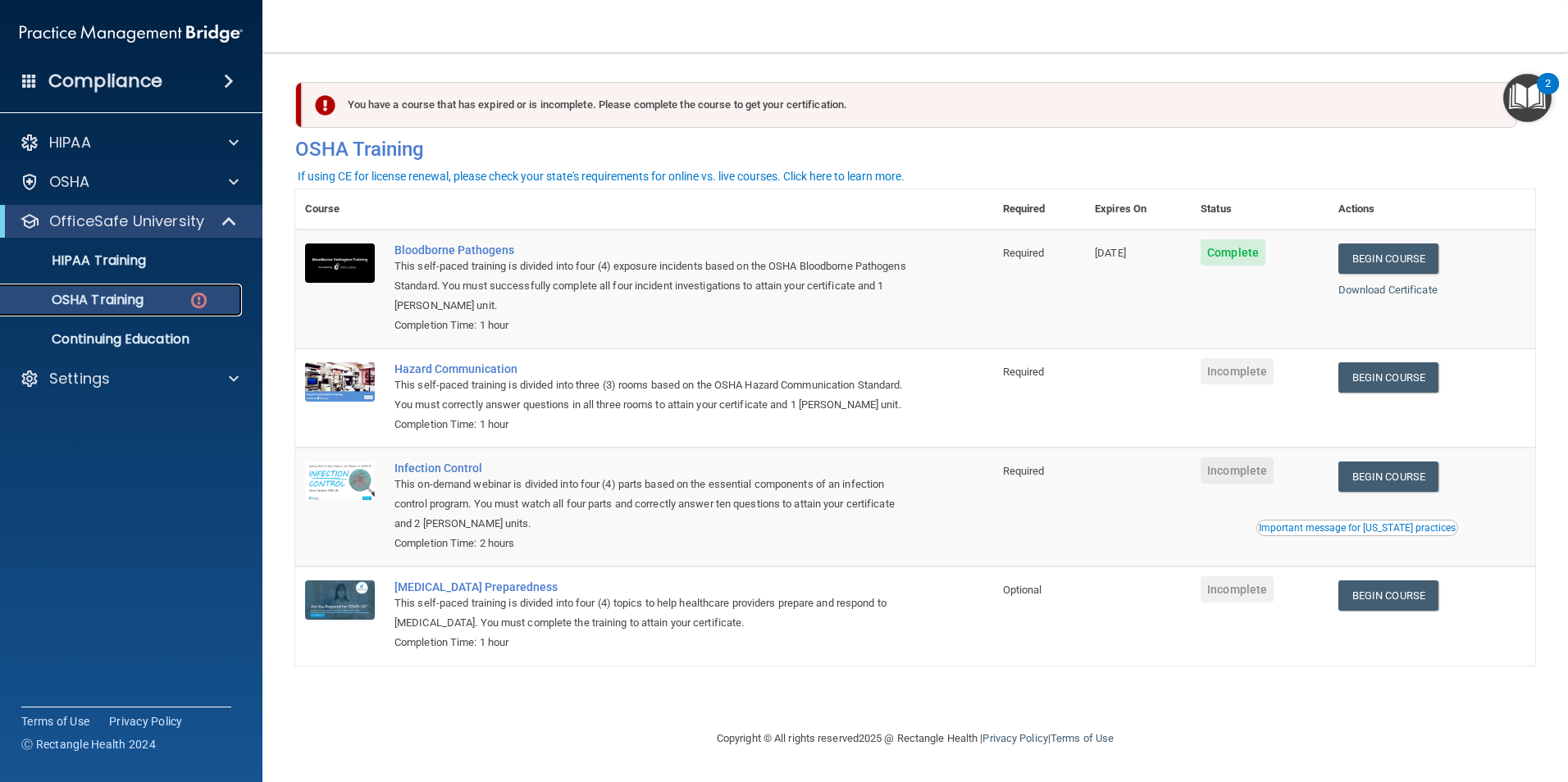
click at [186, 298] on div "OSHA Training" at bounding box center [122, 299] width 224 height 16
click at [202, 298] on img at bounding box center [199, 301] width 21 height 21
click at [419, 104] on div "You have a course that has expired or is incomplete. Please complete the course…" at bounding box center [910, 104] width 1215 height 46
click at [159, 310] on link "OSHA Training" at bounding box center [113, 300] width 259 height 33
click at [197, 295] on img at bounding box center [199, 301] width 21 height 21
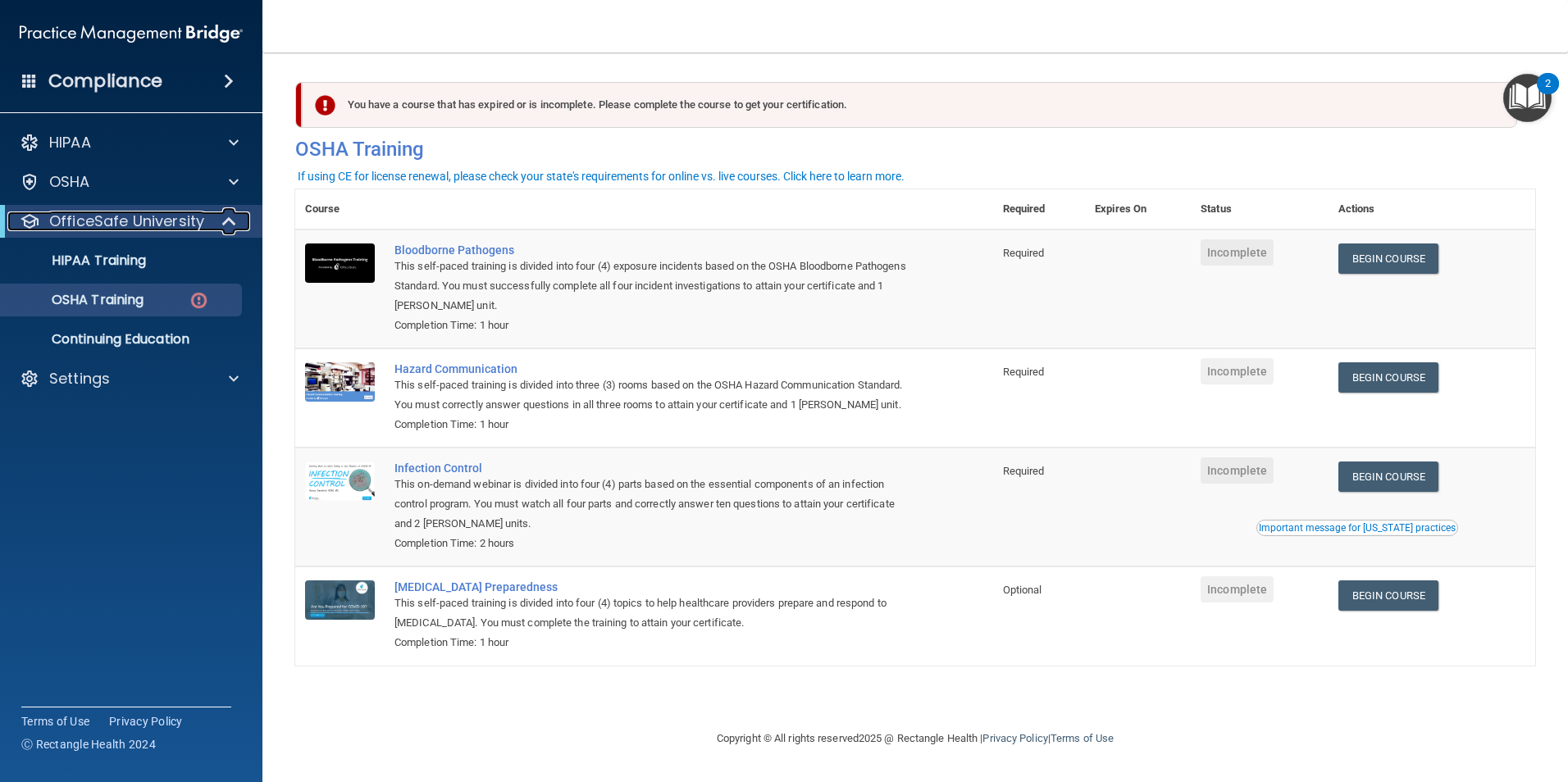
click at [228, 218] on span at bounding box center [231, 221] width 14 height 20
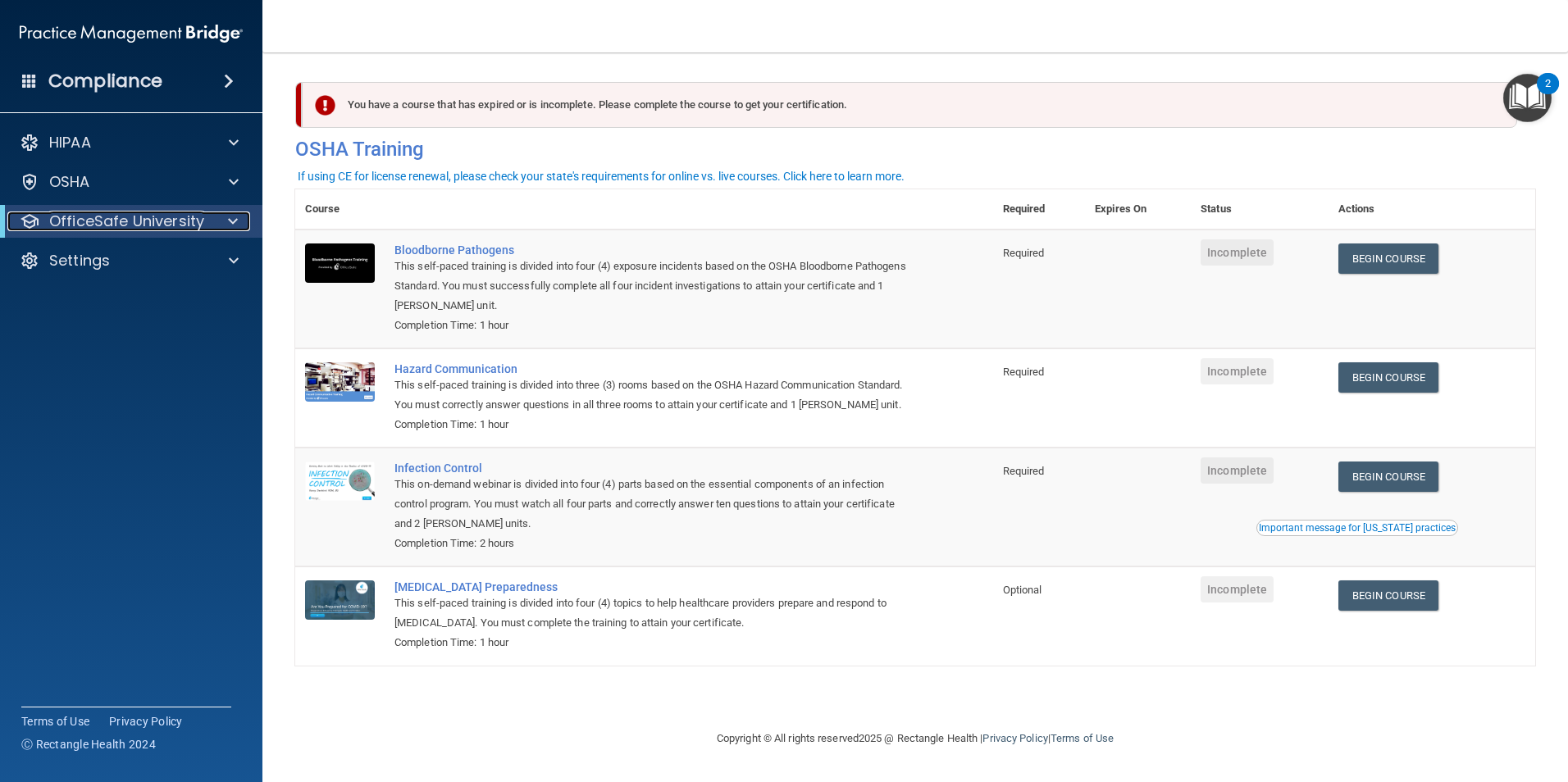
click at [229, 218] on span at bounding box center [233, 221] width 9 height 20
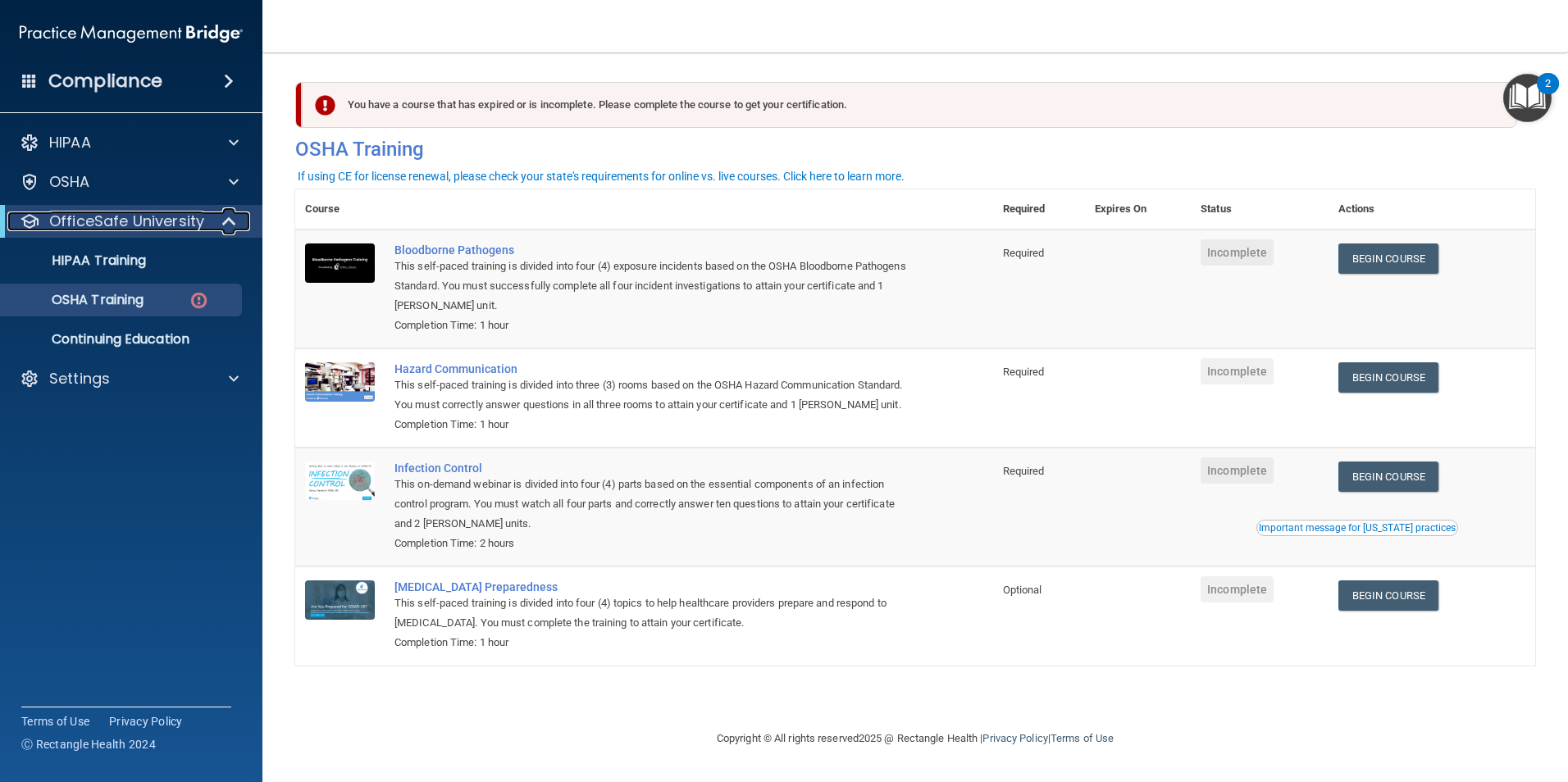
click at [229, 218] on span at bounding box center [231, 221] width 14 height 20
